Goal: Transaction & Acquisition: Purchase product/service

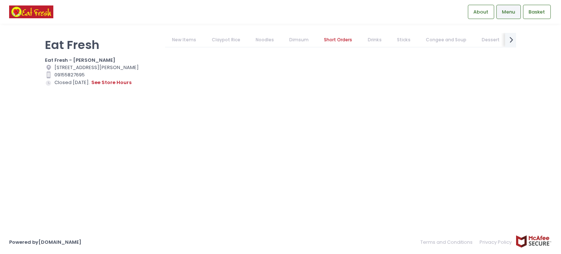
scroll to position [2557, 0]
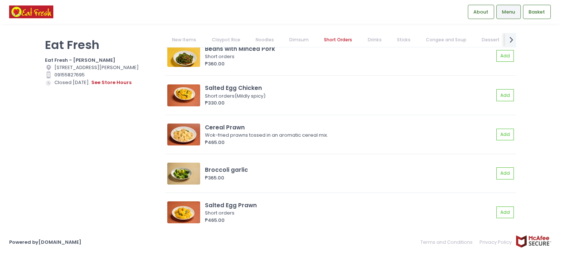
drag, startPoint x: 69, startPoint y: 156, endPoint x: 73, endPoint y: 151, distance: 6.5
click at [69, 156] on div "Eat Fresh Eat Fresh - [PERSON_NAME] Location Created with Sketch. [STREET_ADDRE…" at bounding box center [101, 123] width 120 height 181
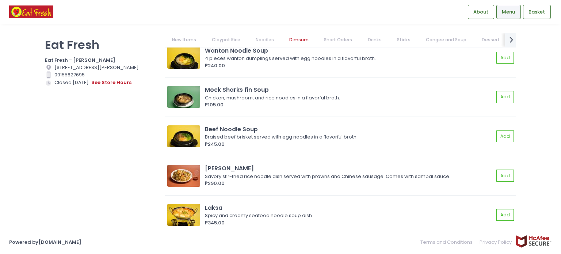
scroll to position [840, 0]
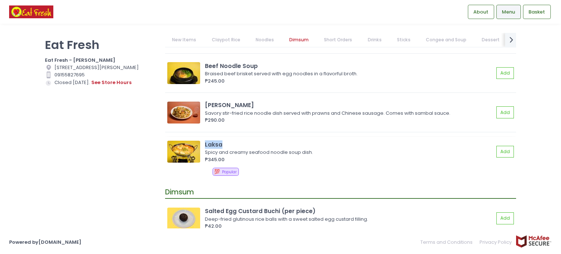
drag, startPoint x: 219, startPoint y: 145, endPoint x: 204, endPoint y: 145, distance: 15.3
click at [204, 145] on div "Laksa Spicy and creamy seafood noodle soup dish. ₱345.00 Add" at bounding box center [340, 151] width 346 height 23
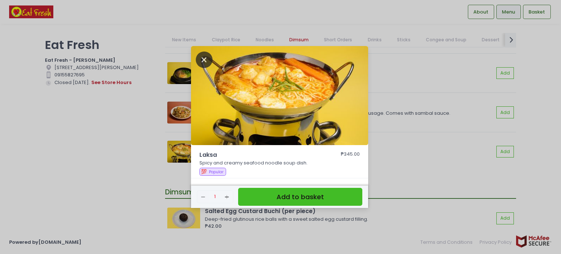
click at [204, 59] on icon "Close" at bounding box center [204, 60] width 17 height 16
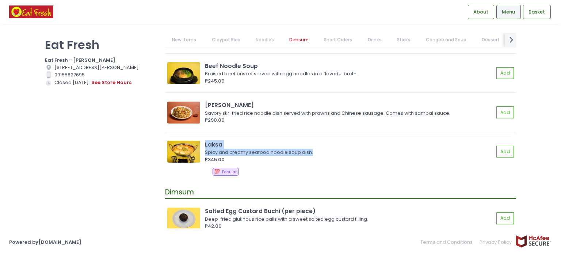
drag, startPoint x: 313, startPoint y: 150, endPoint x: 204, endPoint y: 142, distance: 109.5
click at [204, 142] on div "Laksa Spicy and creamy seafood noodle soup dish. ₱345.00 Add" at bounding box center [340, 151] width 346 height 23
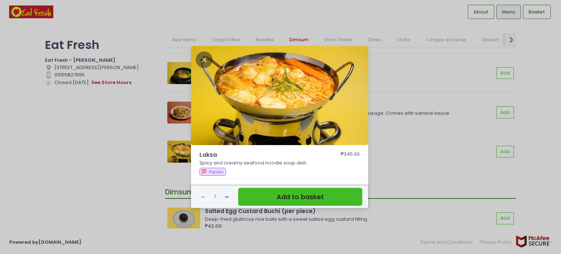
copy div "Laksa Spicy and creamy seafood noodle soup dish."
click at [85, 171] on div "Laksa ₱345.00 Spicy and creamy seafood noodle soup dish. 💯 Popular Remove Creat…" at bounding box center [280, 127] width 561 height 254
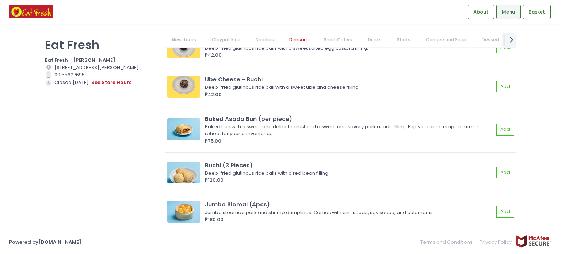
scroll to position [1023, 0]
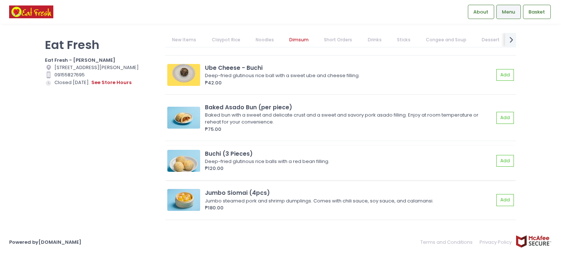
click at [332, 159] on div "Deep-fried glutinous rice balls with a red bean filling." at bounding box center [348, 161] width 287 height 7
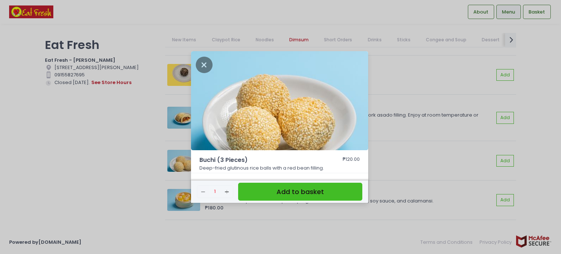
click at [412, 157] on div "Buchi (3 Pieces) ₱120.00 Deep-fried glutinous rice balls with a red bean fillin…" at bounding box center [280, 127] width 561 height 254
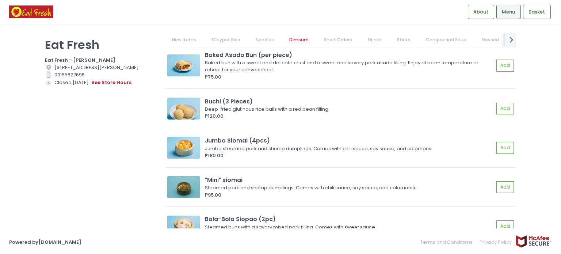
scroll to position [1096, 0]
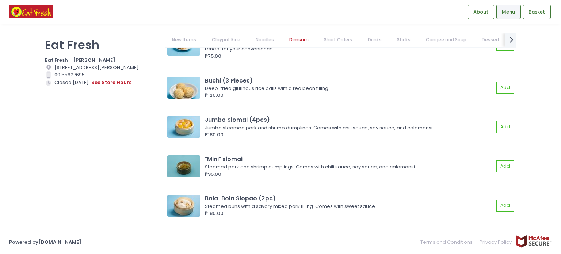
drag, startPoint x: 52, startPoint y: 174, endPoint x: 57, endPoint y: 171, distance: 6.4
click at [52, 174] on div "Eat Fresh Eat Fresh - [PERSON_NAME] Location Created with Sketch. [STREET_ADDRE…" at bounding box center [101, 123] width 120 height 181
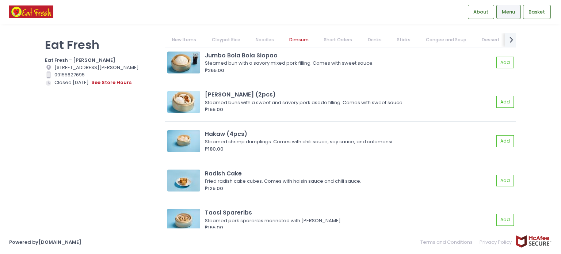
scroll to position [1278, 0]
click at [74, 149] on div "Eat Fresh Eat Fresh - [PERSON_NAME] Location Created with Sketch. [STREET_ADDRE…" at bounding box center [101, 123] width 120 height 181
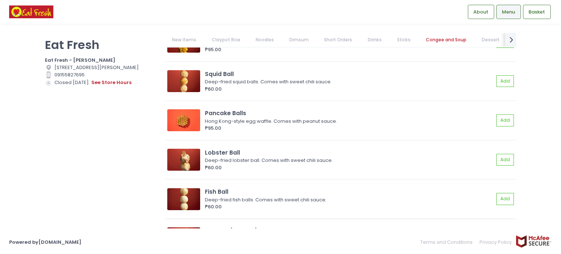
scroll to position [3836, 0]
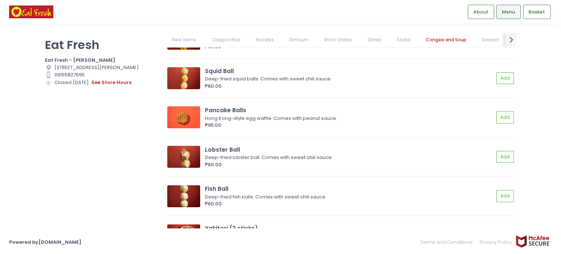
click at [49, 155] on div "Eat Fresh Eat Fresh - [PERSON_NAME] Location Created with Sketch. [STREET_ADDRE…" at bounding box center [101, 123] width 120 height 181
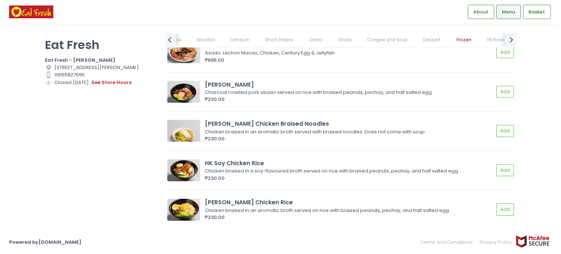
scroll to position [5808, 0]
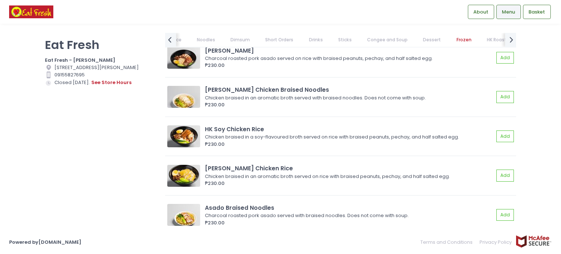
click at [44, 150] on div "Eat Fresh Eat Fresh - [PERSON_NAME] Location Created with Sketch. [STREET_ADDRE…" at bounding box center [101, 123] width 120 height 181
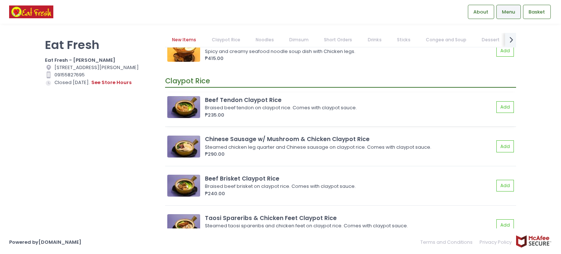
scroll to position [0, 0]
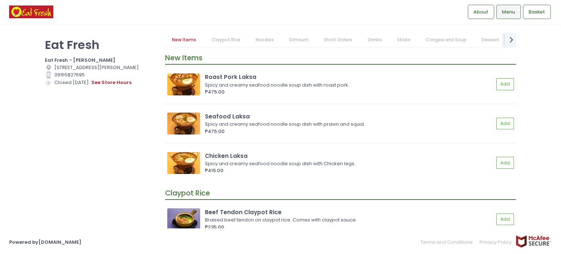
click at [78, 128] on div "Eat Fresh Eat Fresh - [PERSON_NAME] Location Created with Sketch. [STREET_ADDRE…" at bounding box center [101, 123] width 120 height 181
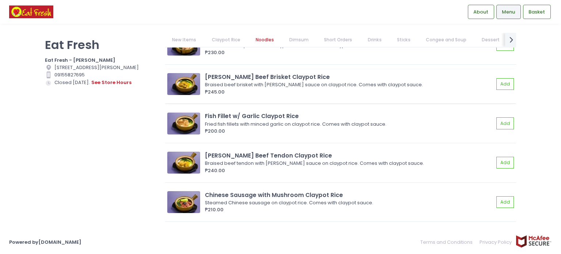
scroll to position [292, 0]
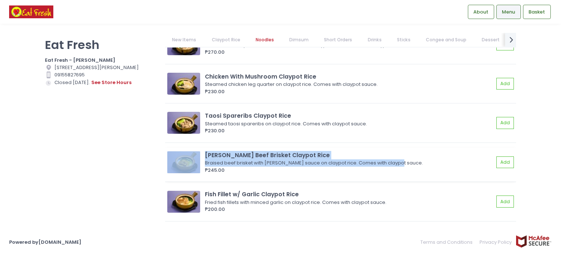
drag, startPoint x: 373, startPoint y: 163, endPoint x: 202, endPoint y: 150, distance: 171.5
click at [202, 151] on div "[PERSON_NAME] Beef Brisket Claypot Rice Braised beef brisket with [PERSON_NAME]…" at bounding box center [340, 162] width 346 height 23
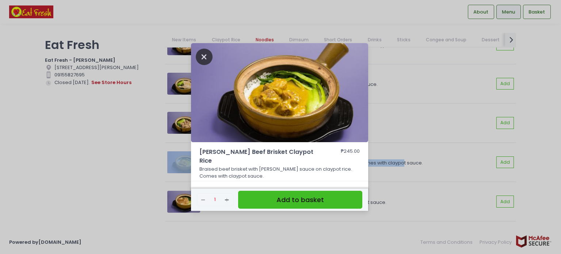
click at [202, 57] on icon "Close" at bounding box center [204, 57] width 17 height 16
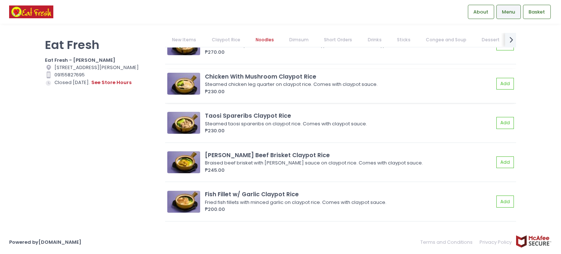
click at [297, 85] on div "Steamed chicken leg quarter on claypot rice. Comes with claypot sauce." at bounding box center [348, 84] width 287 height 7
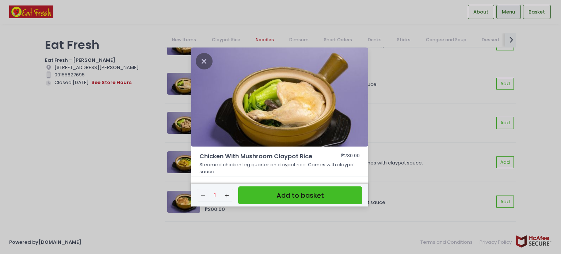
click at [432, 97] on div "Chicken With Mushroom Claypot Rice ₱230.00 Steamed chicken leg quarter on clayp…" at bounding box center [280, 127] width 561 height 254
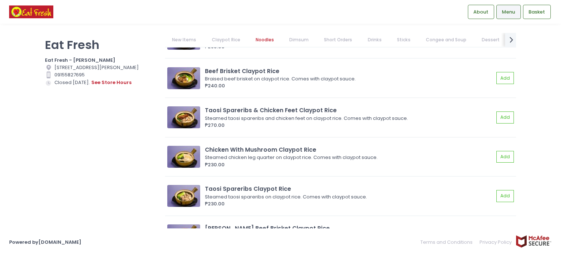
scroll to position [183, 0]
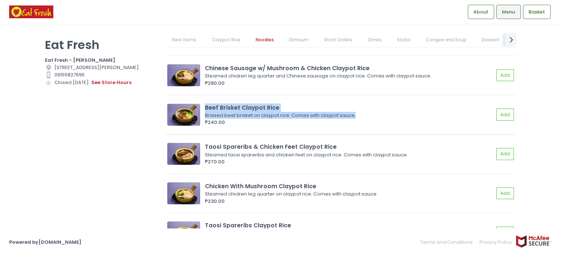
drag, startPoint x: 352, startPoint y: 117, endPoint x: 205, endPoint y: 111, distance: 148.1
click at [205, 111] on div "Beef Brisket Claypot Rice Braised beef brisket on claypot rice. Comes with clay…" at bounding box center [340, 114] width 346 height 23
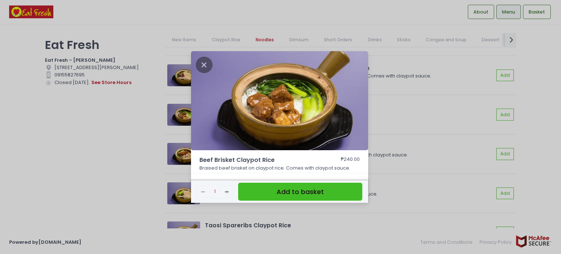
click at [440, 130] on div "Beef Brisket Claypot Rice ₱240.00 Braised beef brisket on claypot rice. Comes w…" at bounding box center [280, 127] width 561 height 254
